Goal: Information Seeking & Learning: Learn about a topic

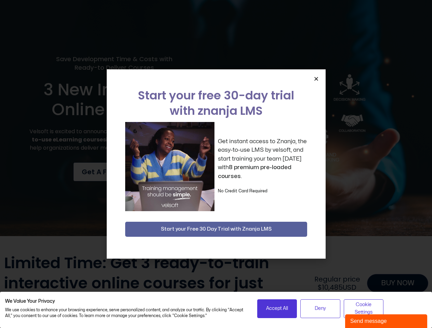
click at [216, 164] on div "Get instant access to Znanja, the easy-to-use LMS by velsoft, and start trainin…" at bounding box center [216, 166] width 182 height 89
click at [277, 309] on span "Accept All" at bounding box center [277, 309] width 22 height 8
click at [320, 309] on span "Deny" at bounding box center [320, 309] width 11 height 8
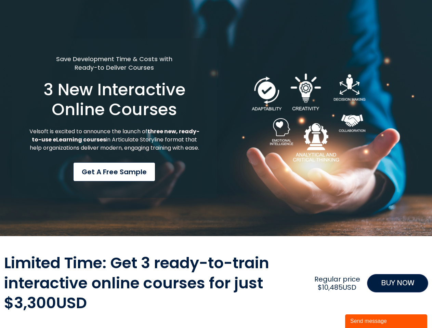
click at [364, 309] on div "Limited Time: Get 3 ready-to-train interactive online courses for just $3,300US…" at bounding box center [216, 283] width 424 height 60
click at [216, 164] on div "Save Development Time & Costs with Ready-to Deliver Courses 3 New Interactive O…" at bounding box center [114, 118] width 205 height 160
click at [316, 79] on div "Save Development Time & Costs with Ready-to Deliver Courses 3 New Interactive O…" at bounding box center [216, 118] width 432 height 236
click at [216, 230] on div "Save Development Time & Costs with Ready-to Deliver Courses 3 New Interactive O…" at bounding box center [216, 118] width 432 height 236
click at [386, 322] on div "Send message" at bounding box center [386, 321] width 72 height 8
